Goal: Task Accomplishment & Management: Manage account settings

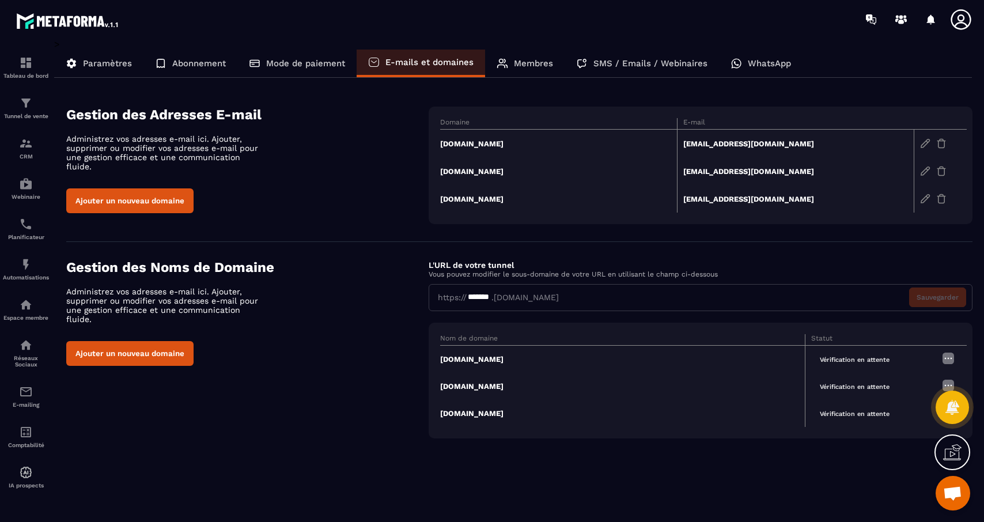
scroll to position [822, 0]
click at [947, 357] on img at bounding box center [948, 358] width 14 height 14
click at [827, 461] on div "> Paramètres Abonnement Mode de paiement E-mails et domaines Membres SMS / Emai…" at bounding box center [513, 272] width 918 height 467
click at [945, 384] on div at bounding box center [952, 407] width 33 height 51
click at [866, 383] on span "Vérification en attente" at bounding box center [854, 386] width 87 height 13
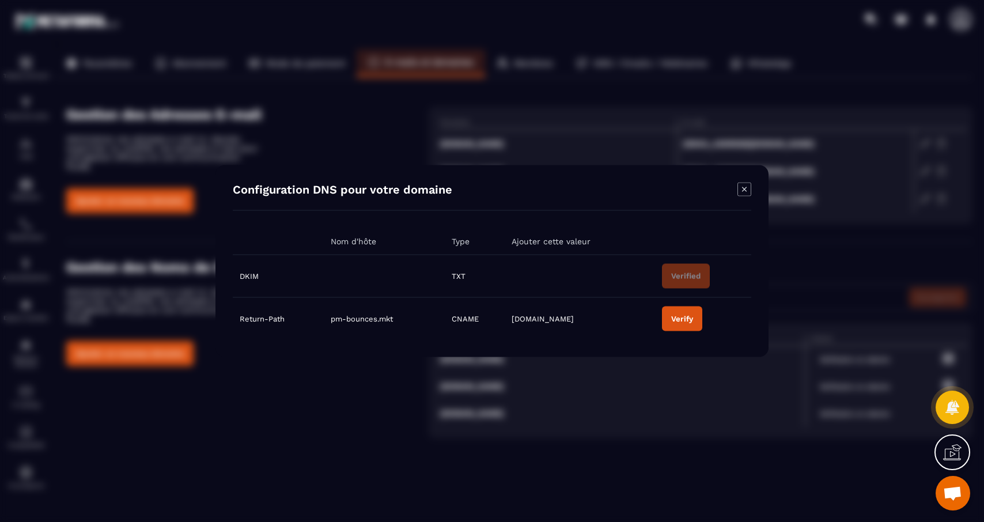
click at [746, 189] on icon "Modal window" at bounding box center [744, 190] width 14 height 14
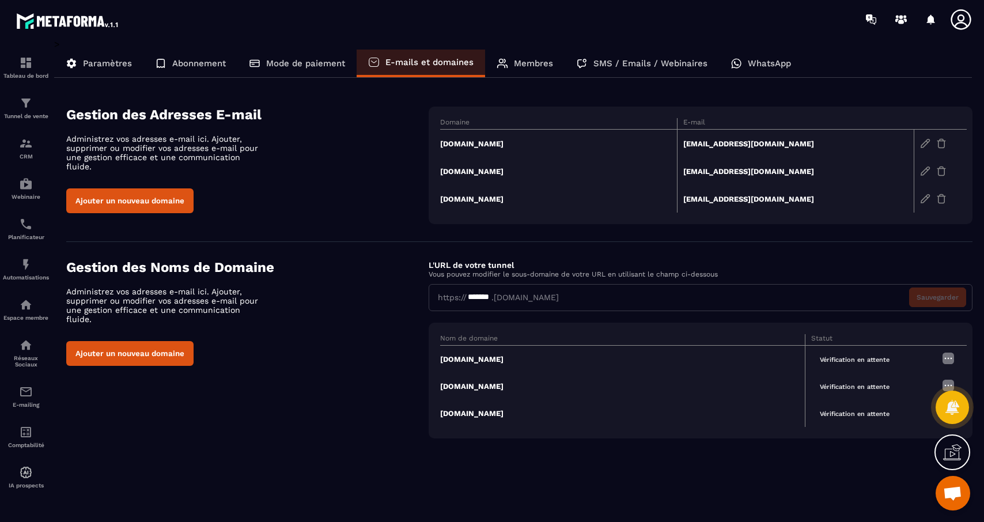
click at [951, 357] on img at bounding box center [948, 358] width 14 height 14
click at [931, 383] on span "Modifier" at bounding box center [919, 380] width 30 height 9
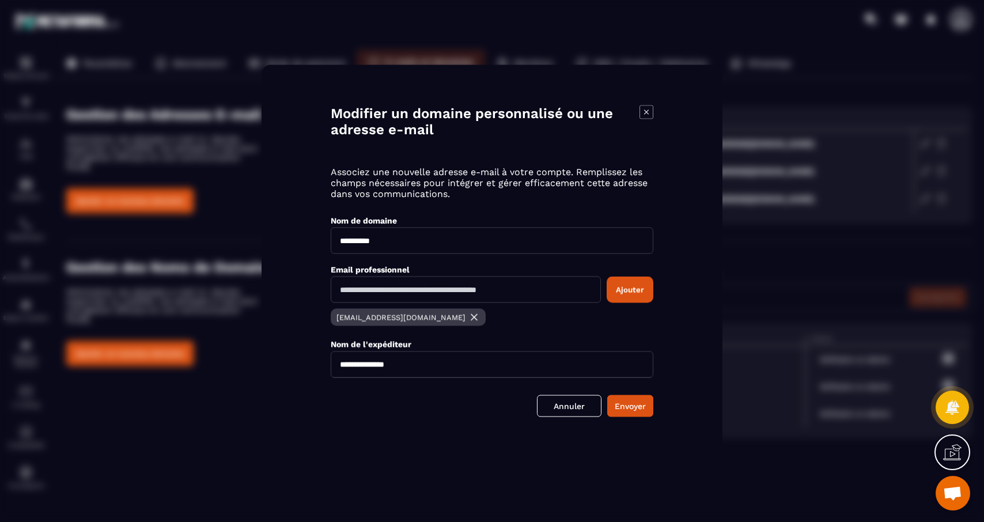
click at [643, 111] on icon "Modal window" at bounding box center [646, 112] width 14 height 14
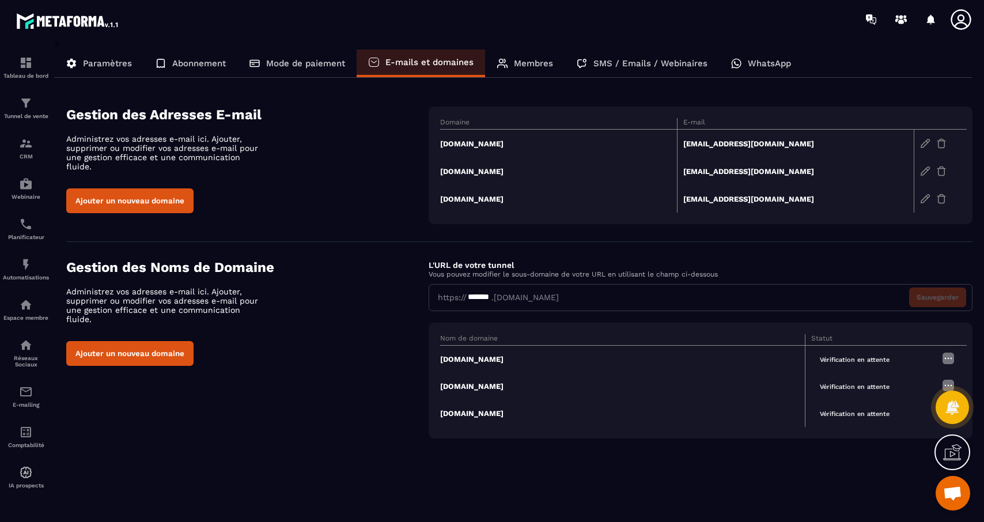
click at [391, 174] on div "Gestion des Adresses E-mail Administrez vos adresses e-mail ici. Ajouter, suppr…" at bounding box center [247, 160] width 362 height 107
click at [224, 394] on div "Gestion des Noms de Domaine Administrez vos adresses e-mail ici. Ajouter, suppr…" at bounding box center [519, 348] width 906 height 179
click at [459, 358] on td "[DOMAIN_NAME]" at bounding box center [622, 359] width 365 height 28
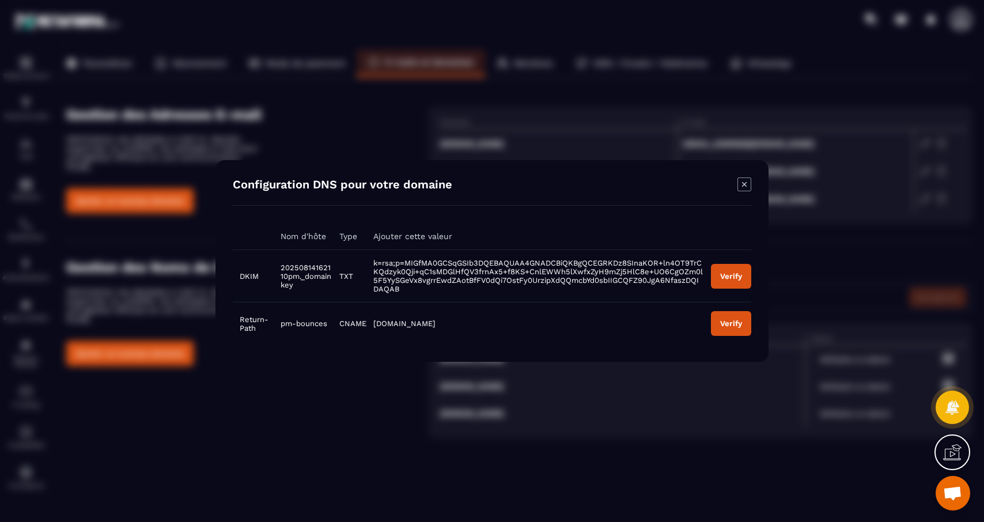
click at [749, 184] on icon "Modal window" at bounding box center [744, 184] width 14 height 14
